Goal: Information Seeking & Learning: Compare options

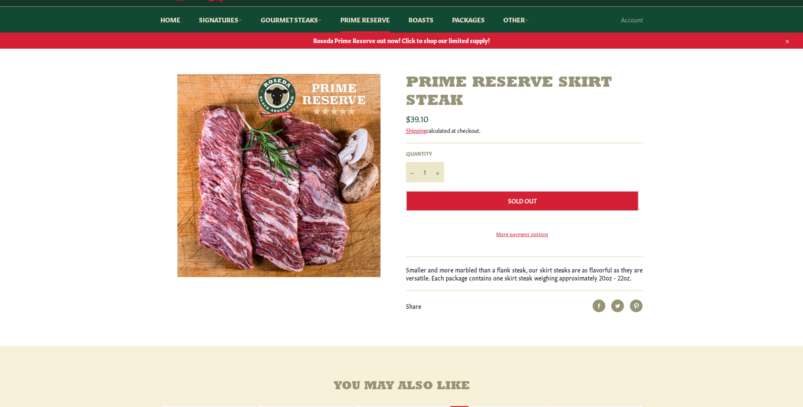
scroll to position [85, 0]
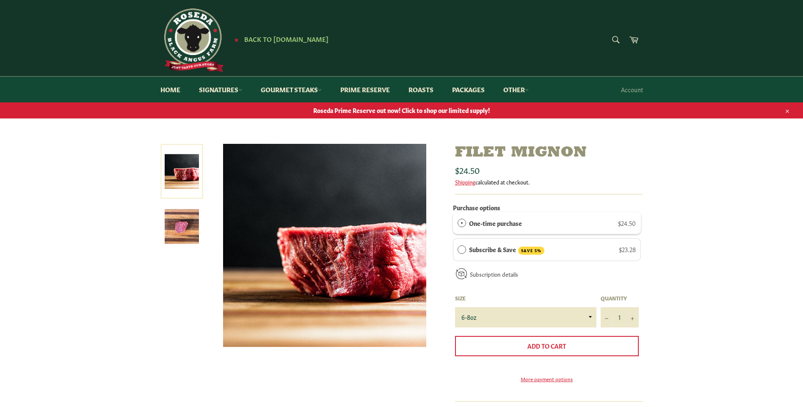
click at [177, 227] on img at bounding box center [182, 226] width 34 height 34
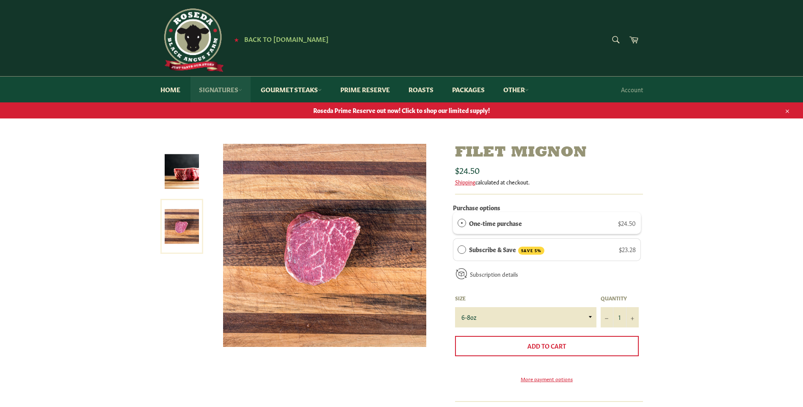
click at [225, 91] on link "Signatures" at bounding box center [220, 90] width 60 height 26
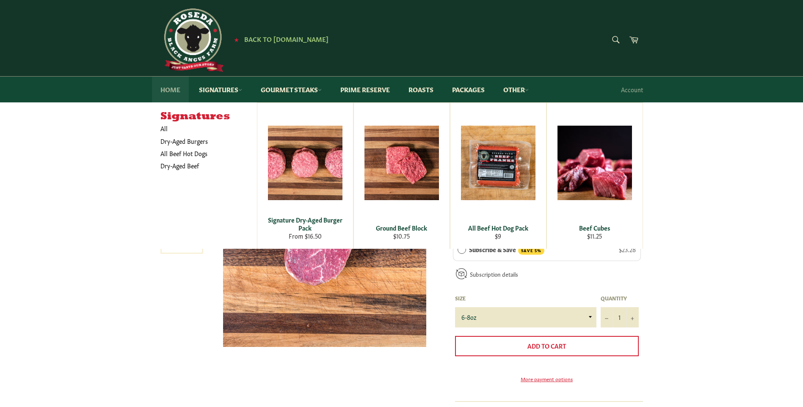
click at [172, 87] on link "Home" at bounding box center [170, 90] width 37 height 26
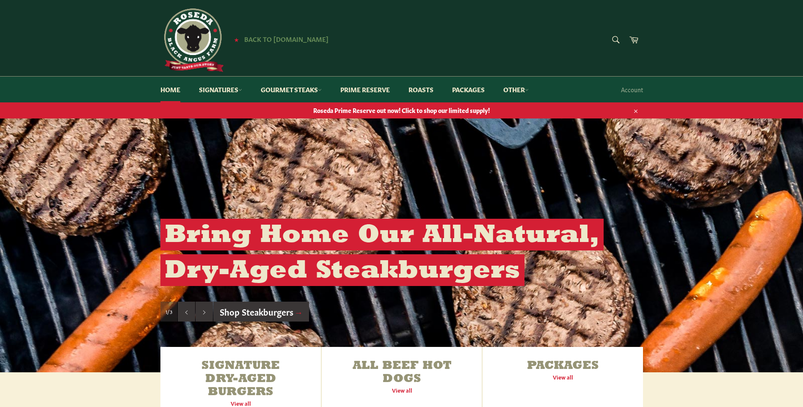
click at [272, 36] on span "Back to [DOMAIN_NAME]" at bounding box center [286, 38] width 84 height 9
